Goal: Find specific page/section: Find specific page/section

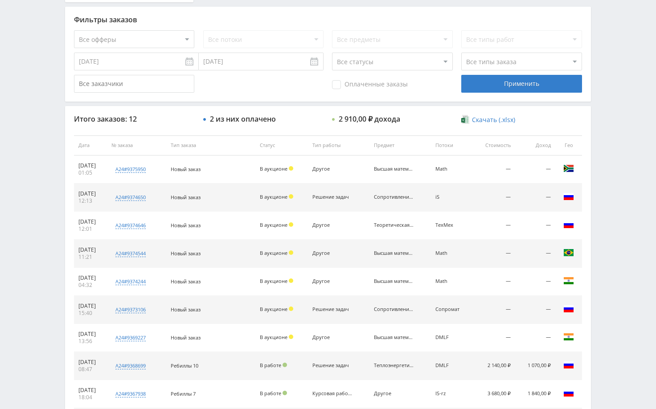
scroll to position [268, 0]
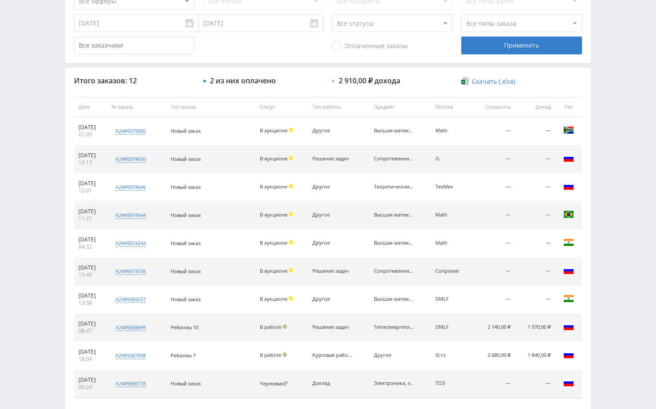
click at [621, 141] on div "Telegram-канал Инструменты База знаний Ваш менеджер: [PERSON_NAME] Online @edug…" at bounding box center [328, 106] width 656 height 749
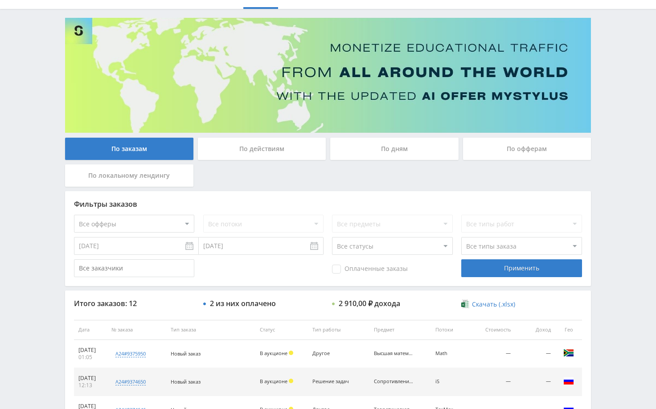
click at [608, 130] on div "Telegram-канал Инструменты База знаний Ваш менеджер: [PERSON_NAME] Online @edug…" at bounding box center [328, 329] width 656 height 749
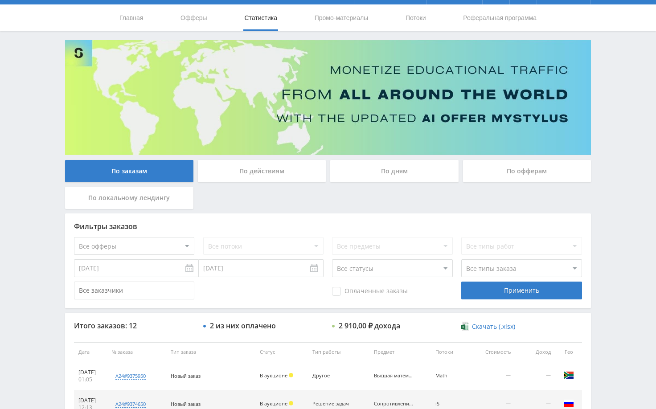
scroll to position [0, 0]
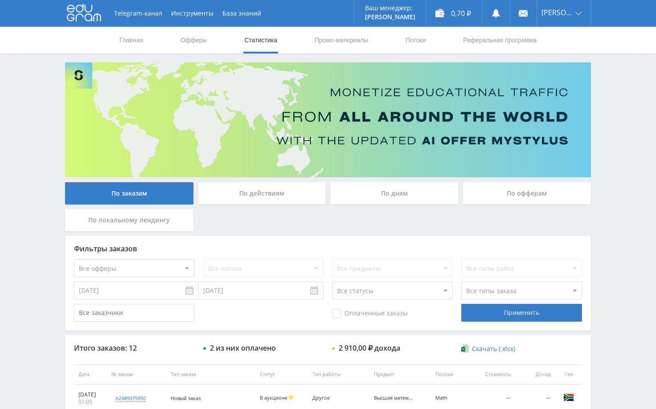
click at [616, 114] on div "Telegram-канал Инструменты База знаний Ваш менеджер: [PERSON_NAME] Online @edug…" at bounding box center [328, 374] width 656 height 749
click at [614, 108] on div "Telegram-канал Инструменты База знаний Ваш менеджер: [PERSON_NAME] Online @edug…" at bounding box center [328, 374] width 656 height 749
click at [609, 101] on div "Telegram-канал Инструменты База знаний Ваш менеджер: [PERSON_NAME] Online @edug…" at bounding box center [328, 374] width 656 height 749
click at [605, 83] on div "Telegram-канал Инструменты База знаний Ваш менеджер: [PERSON_NAME] Online @edug…" at bounding box center [328, 374] width 656 height 749
click at [613, 122] on div "Telegram-канал Инструменты База знаний Ваш менеджер: [PERSON_NAME] Online @edug…" at bounding box center [328, 374] width 656 height 749
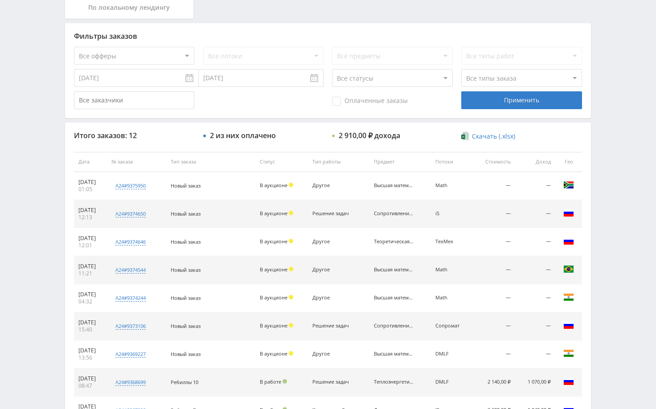
scroll to position [206, 0]
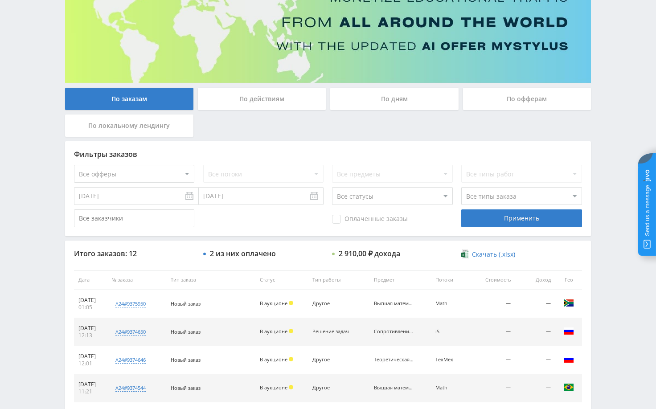
scroll to position [89, 0]
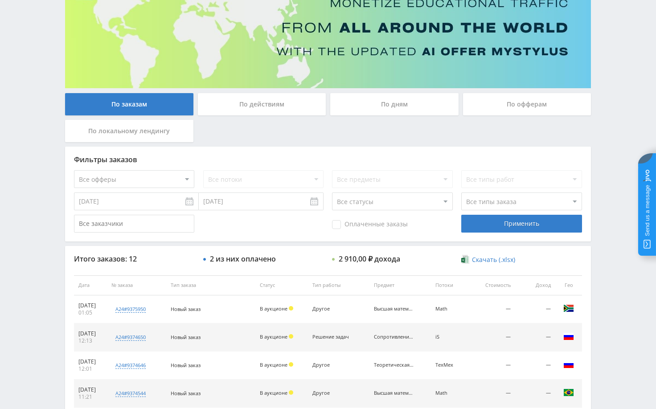
click at [606, 50] on div "Telegram-канал Инструменты База знаний Ваш менеджер: [PERSON_NAME] Online @edug…" at bounding box center [328, 285] width 656 height 749
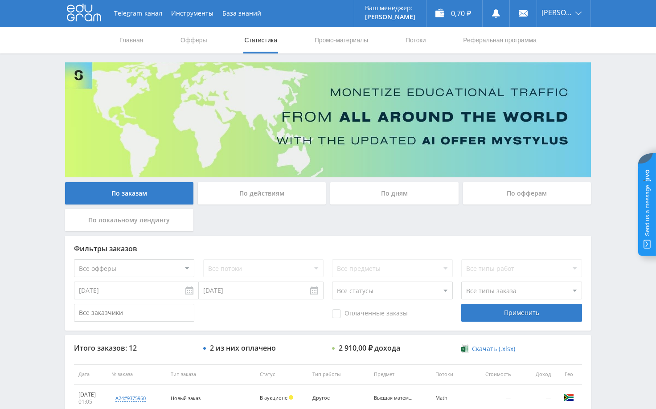
click at [614, 81] on div "Telegram-канал Инструменты База знаний Ваш менеджер: [PERSON_NAME] Online @edug…" at bounding box center [328, 374] width 656 height 749
click at [611, 84] on div "Telegram-канал Инструменты База знаний Ваш менеджер: [PERSON_NAME] Online @edug…" at bounding box center [328, 374] width 656 height 749
click at [618, 111] on div "Telegram-канал Инструменты База знаний Ваш менеджер: [PERSON_NAME] Online @edug…" at bounding box center [328, 374] width 656 height 749
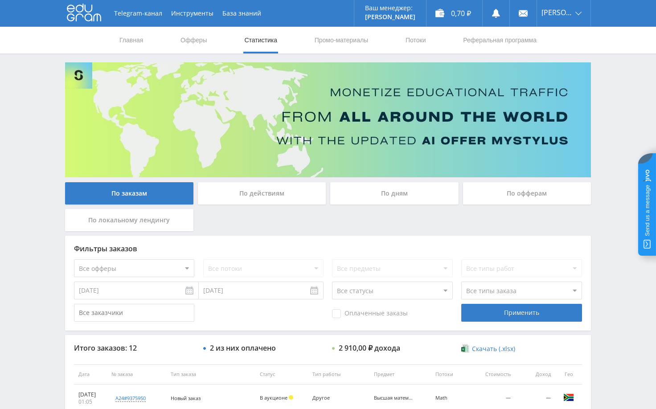
click at [618, 111] on div "Telegram-канал Инструменты База знаний Ваш менеджер: [PERSON_NAME] Online @edug…" at bounding box center [328, 374] width 656 height 749
click at [618, 112] on div "Telegram-канал Инструменты База знаний Ваш менеджер: [PERSON_NAME] Online @edug…" at bounding box center [328, 374] width 656 height 749
click at [621, 94] on div "Telegram-канал Инструменты База знаний Ваш менеджер: [PERSON_NAME] Online @edug…" at bounding box center [328, 374] width 656 height 749
click at [620, 103] on div "Telegram-канал Инструменты База знаний Ваш менеджер: [PERSON_NAME] Online @edug…" at bounding box center [328, 374] width 656 height 749
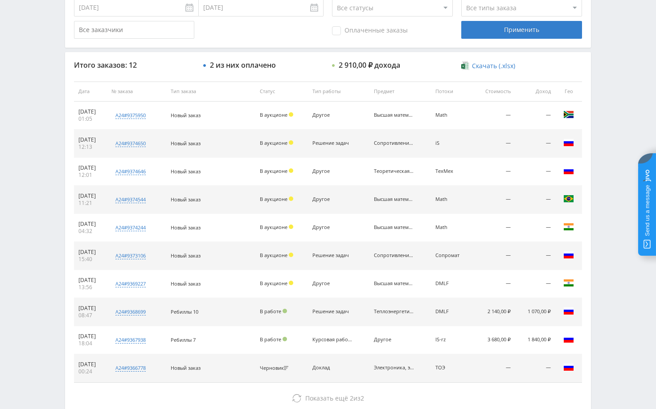
scroll to position [268, 0]
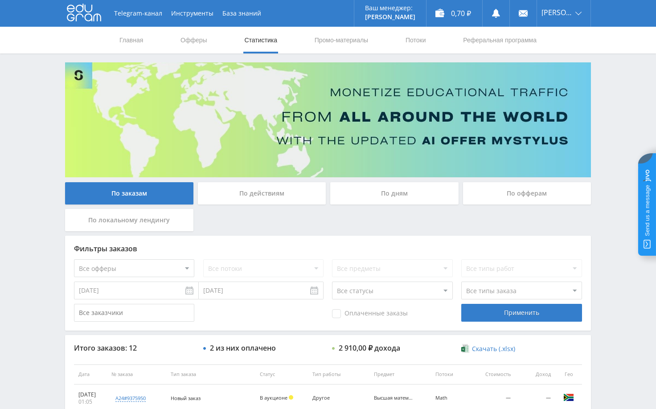
click at [629, 93] on div "Telegram-канал Инструменты База знаний Ваш менеджер: [PERSON_NAME] Online @edug…" at bounding box center [328, 374] width 656 height 749
